Goal: Information Seeking & Learning: Compare options

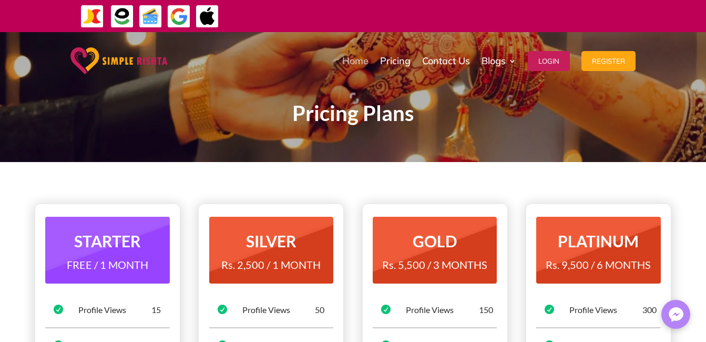
drag, startPoint x: 0, startPoint y: 0, endPoint x: 361, endPoint y: 57, distance: 365.0
click at [361, 57] on link "Home" at bounding box center [355, 61] width 26 height 53
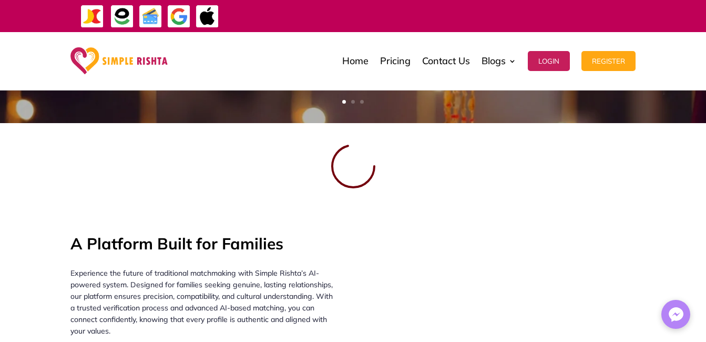
scroll to position [315, 0]
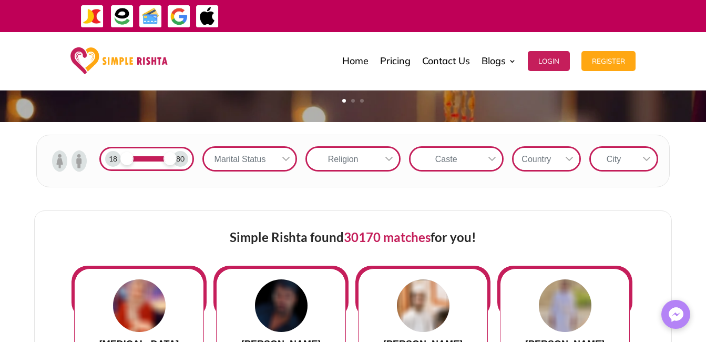
click at [81, 161] on img at bounding box center [78, 160] width 15 height 21
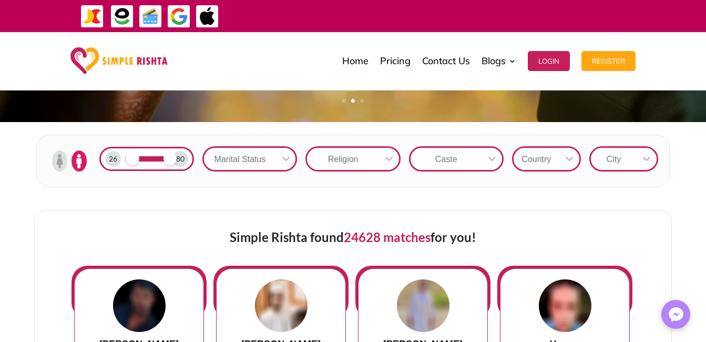
click at [131, 159] on span at bounding box center [132, 158] width 13 height 13
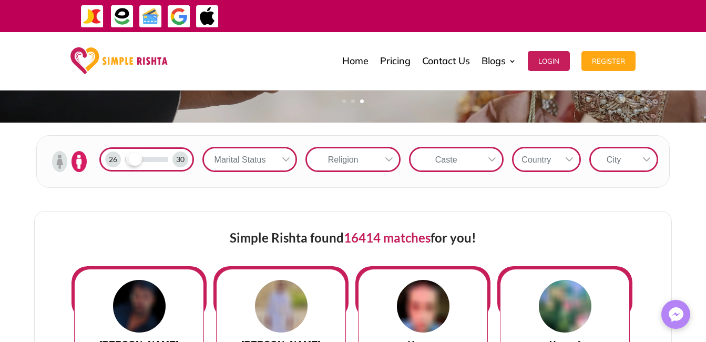
drag, startPoint x: 170, startPoint y: 160, endPoint x: 134, endPoint y: 161, distance: 36.3
click at [134, 161] on span at bounding box center [135, 158] width 13 height 13
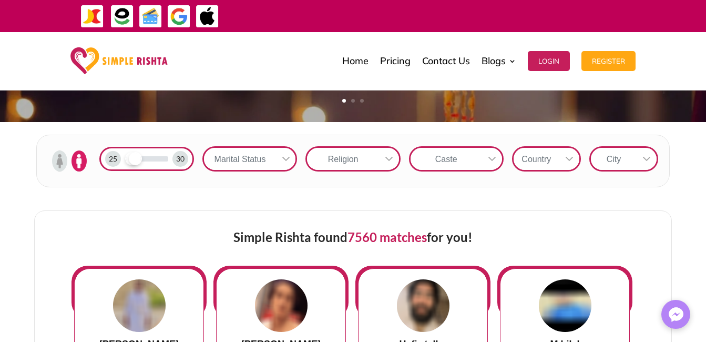
click at [284, 156] on icon at bounding box center [286, 159] width 8 height 8
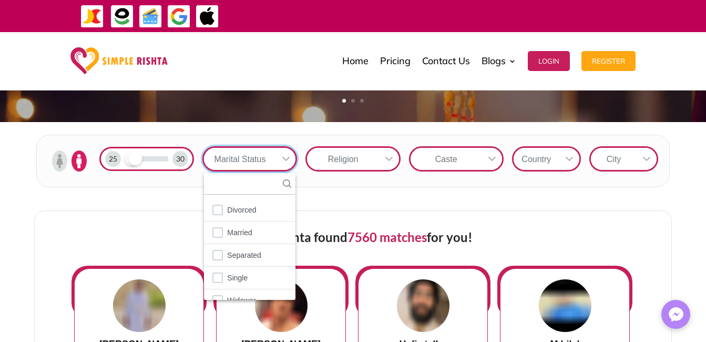
scroll to position [12, 2]
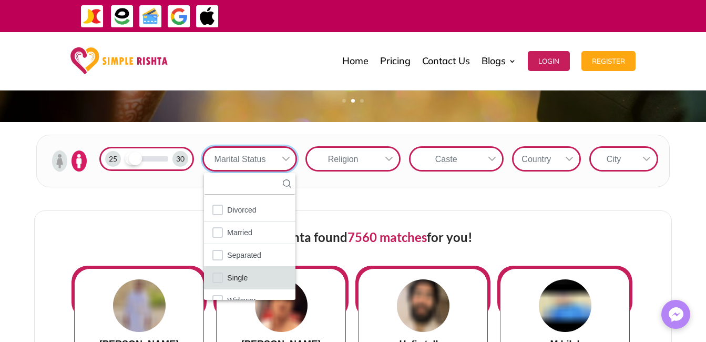
click at [245, 279] on span "Single" at bounding box center [237, 278] width 20 height 14
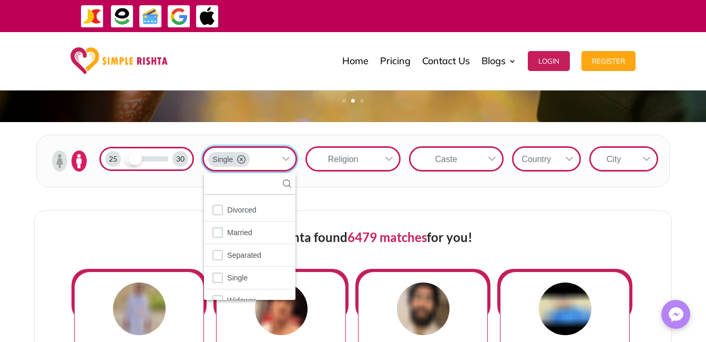
click at [354, 197] on div "25 30 Single 5 results are available Divorced Married Separated Single Widower …" at bounding box center [353, 161] width 706 height 78
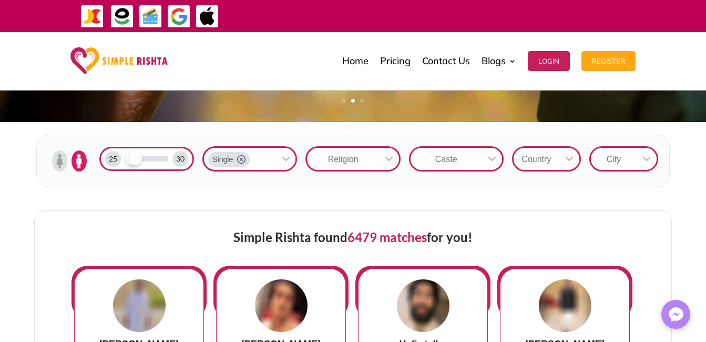
click at [393, 160] on icon at bounding box center [389, 159] width 8 height 8
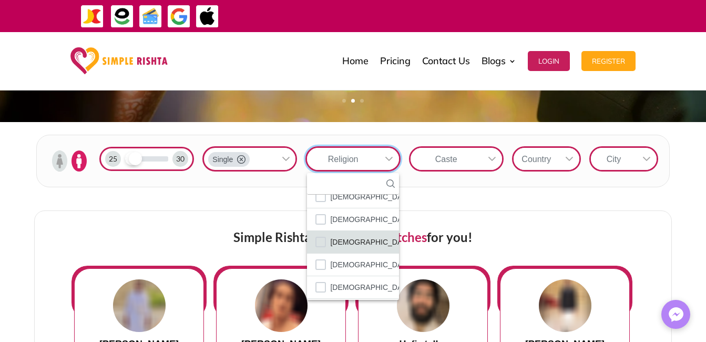
scroll to position [61, 0]
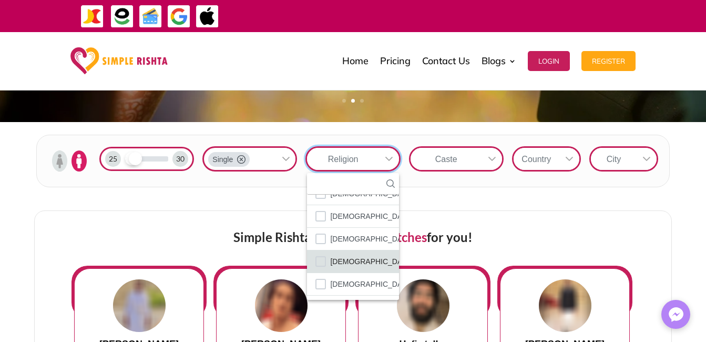
click at [351, 262] on span "[DEMOGRAPHIC_DATA]" at bounding box center [371, 261] width 83 height 14
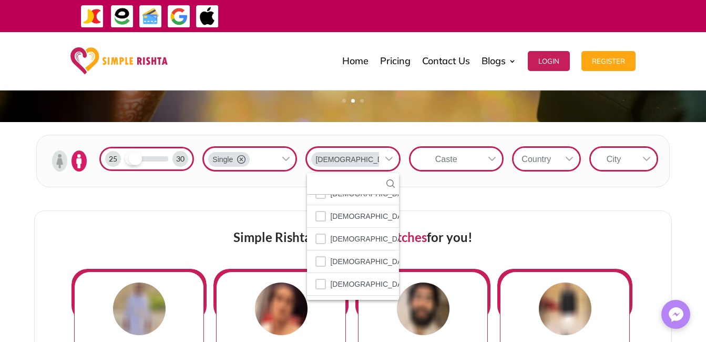
click at [508, 189] on div "25 30 Single [DEMOGRAPHIC_DATA] 7 results are available [PERSON_NAME][DEMOGRAPH…" at bounding box center [353, 161] width 706 height 78
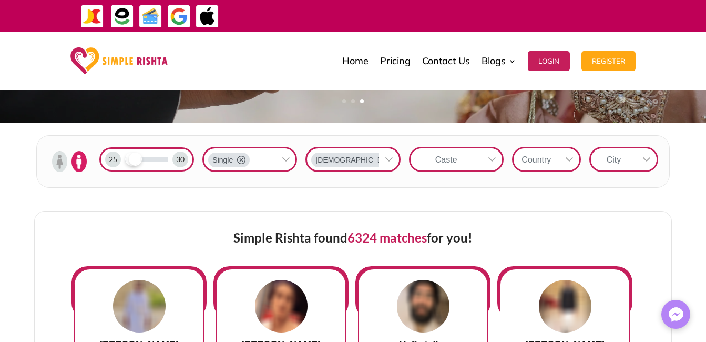
click at [495, 157] on icon at bounding box center [491, 159] width 7 height 4
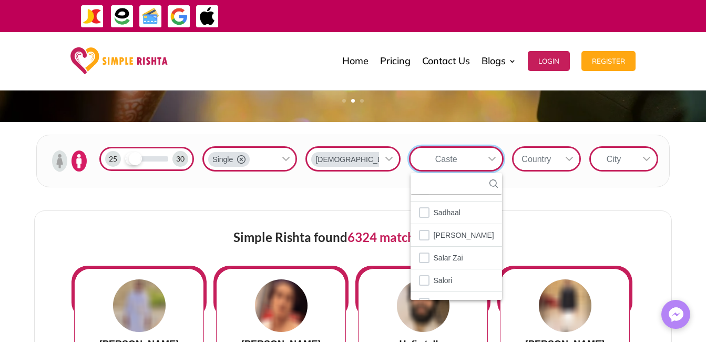
scroll to position [2069, 0]
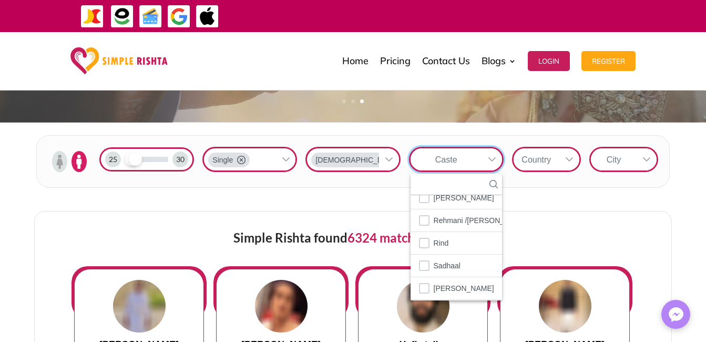
click at [465, 158] on div "Caste" at bounding box center [445, 159] width 71 height 22
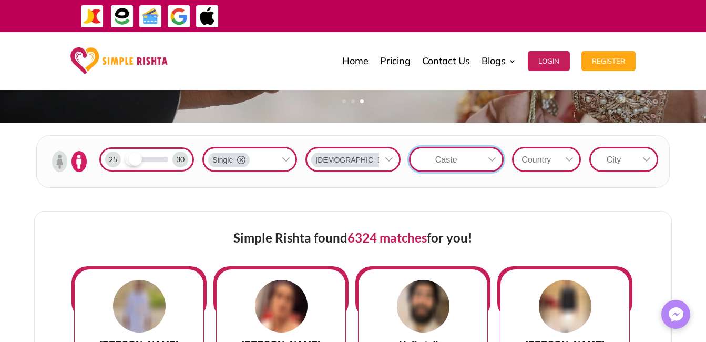
click at [468, 161] on div "Caste" at bounding box center [445, 159] width 71 height 22
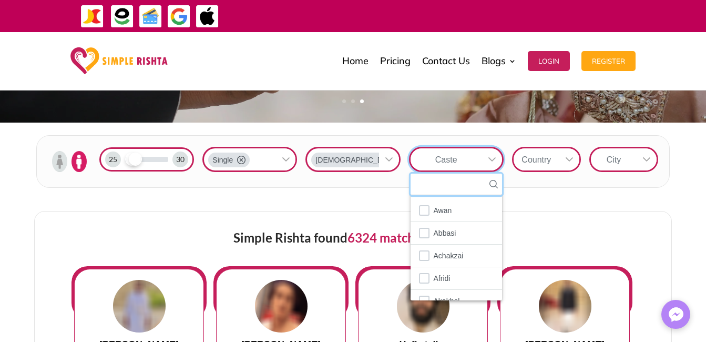
click at [460, 189] on input "text" at bounding box center [455, 184] width 91 height 22
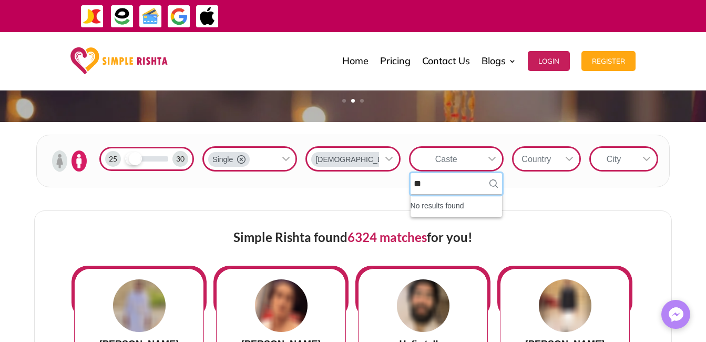
type input "*"
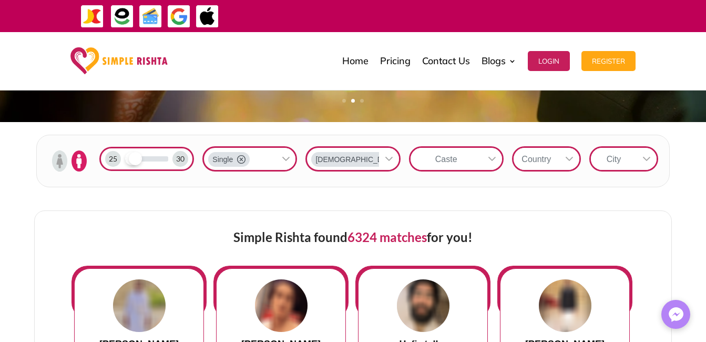
click at [475, 156] on div "Caste" at bounding box center [445, 159] width 71 height 22
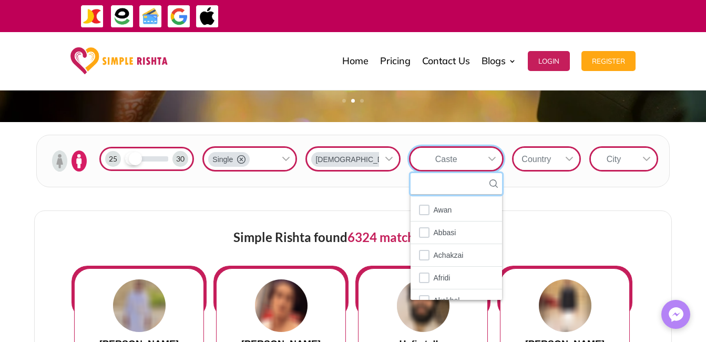
click at [443, 187] on input "text" at bounding box center [455, 184] width 91 height 22
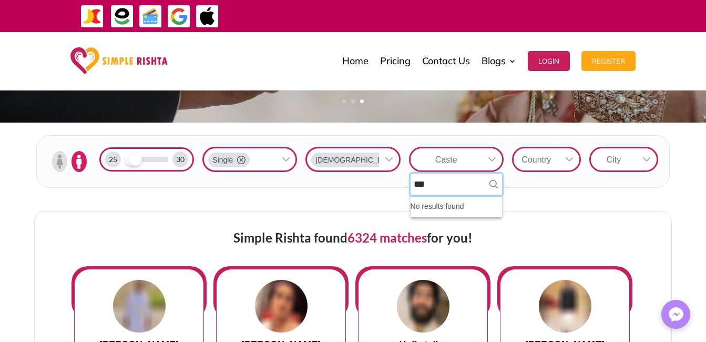
click at [443, 187] on input "***" at bounding box center [455, 184] width 91 height 22
type input "*"
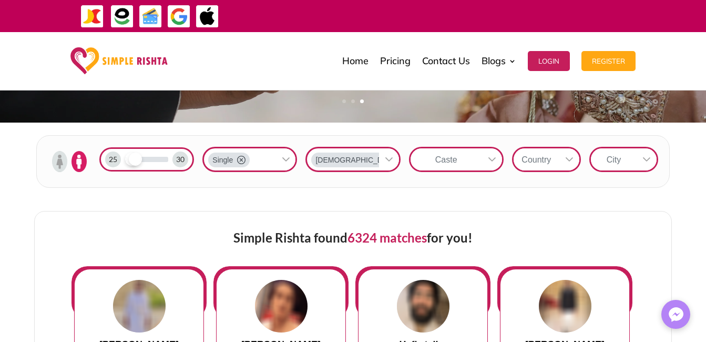
click at [565, 161] on icon at bounding box center [569, 159] width 8 height 8
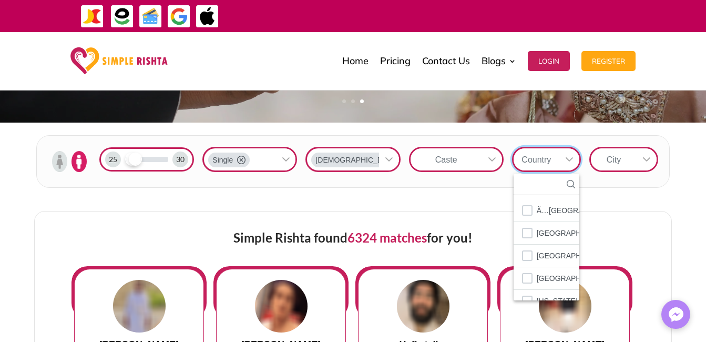
scroll to position [12, 2]
click at [547, 185] on input "text" at bounding box center [546, 184] width 66 height 22
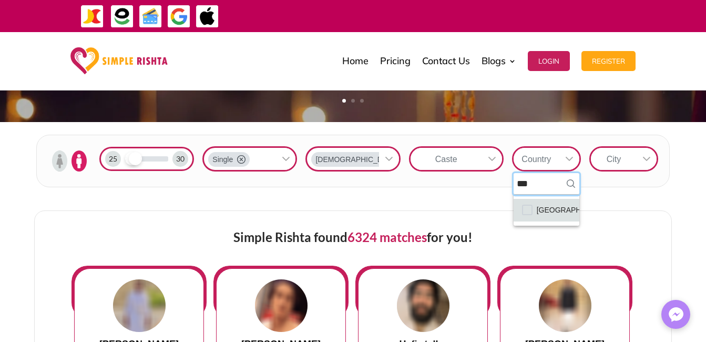
type input "***"
click at [549, 210] on span "[GEOGRAPHIC_DATA]" at bounding box center [575, 210] width 77 height 14
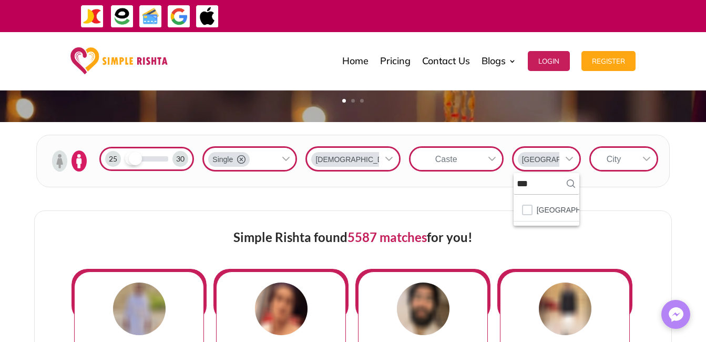
click at [572, 152] on div at bounding box center [569, 159] width 20 height 22
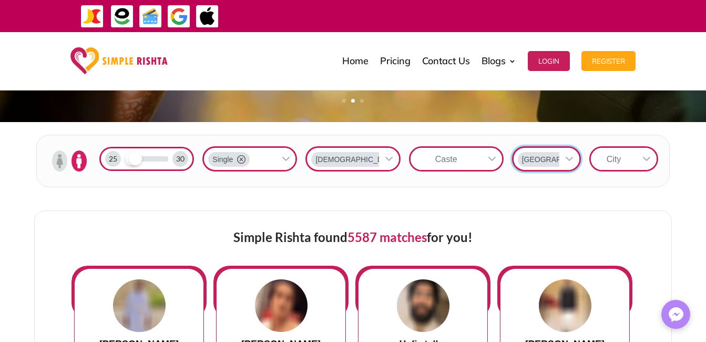
click at [646, 159] on icon at bounding box center [646, 159] width 8 height 8
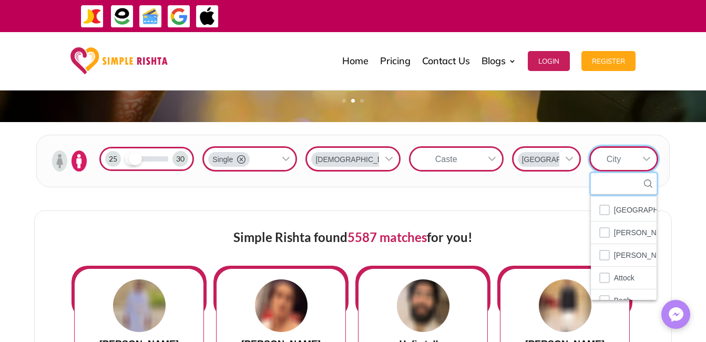
click at [628, 188] on input "text" at bounding box center [624, 184] width 66 height 22
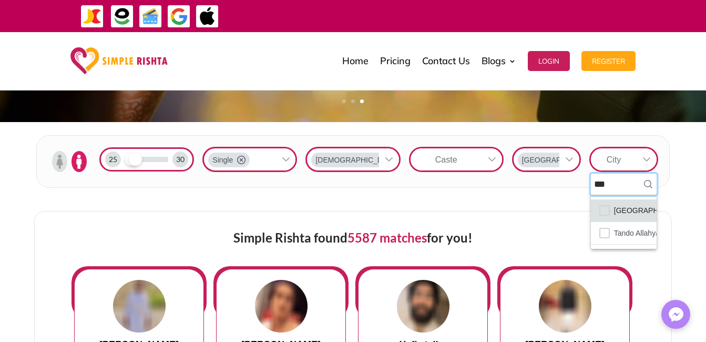
type input "***"
click at [638, 206] on li "[GEOGRAPHIC_DATA]" at bounding box center [624, 210] width 66 height 23
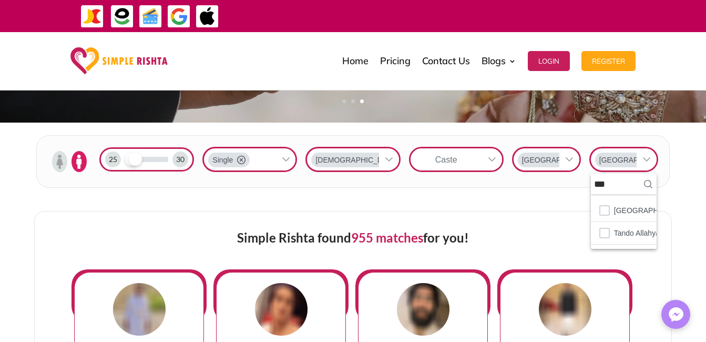
click at [693, 188] on div "25 30 Single [DEMOGRAPHIC_DATA] Caste Pakistan [GEOGRAPHIC_DATA] *** 2 results …" at bounding box center [353, 161] width 706 height 78
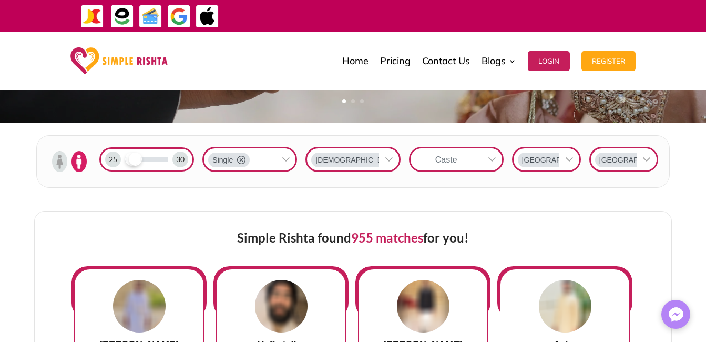
click at [494, 160] on icon at bounding box center [492, 159] width 8 height 8
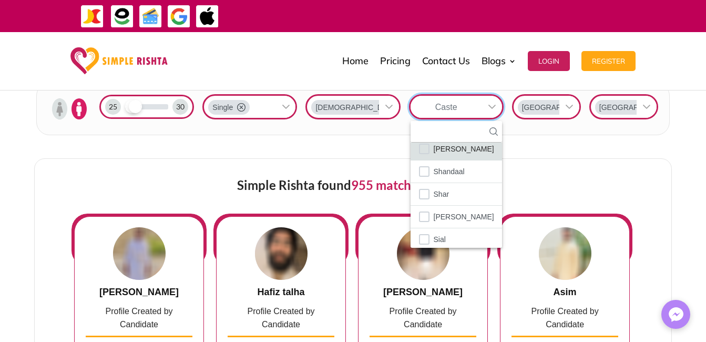
scroll to position [2287, 0]
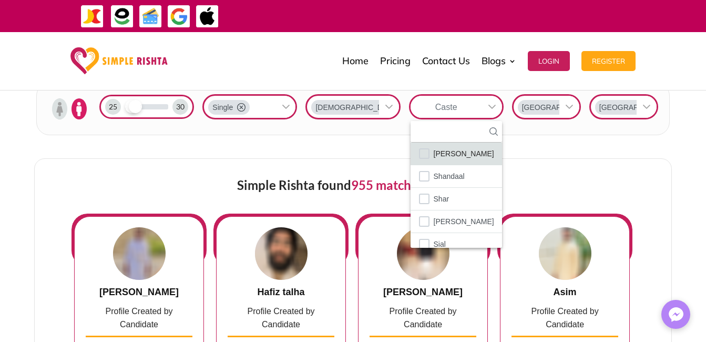
click at [436, 146] on li "[PERSON_NAME]" at bounding box center [455, 153] width 91 height 23
